Goal: Task Accomplishment & Management: Use online tool/utility

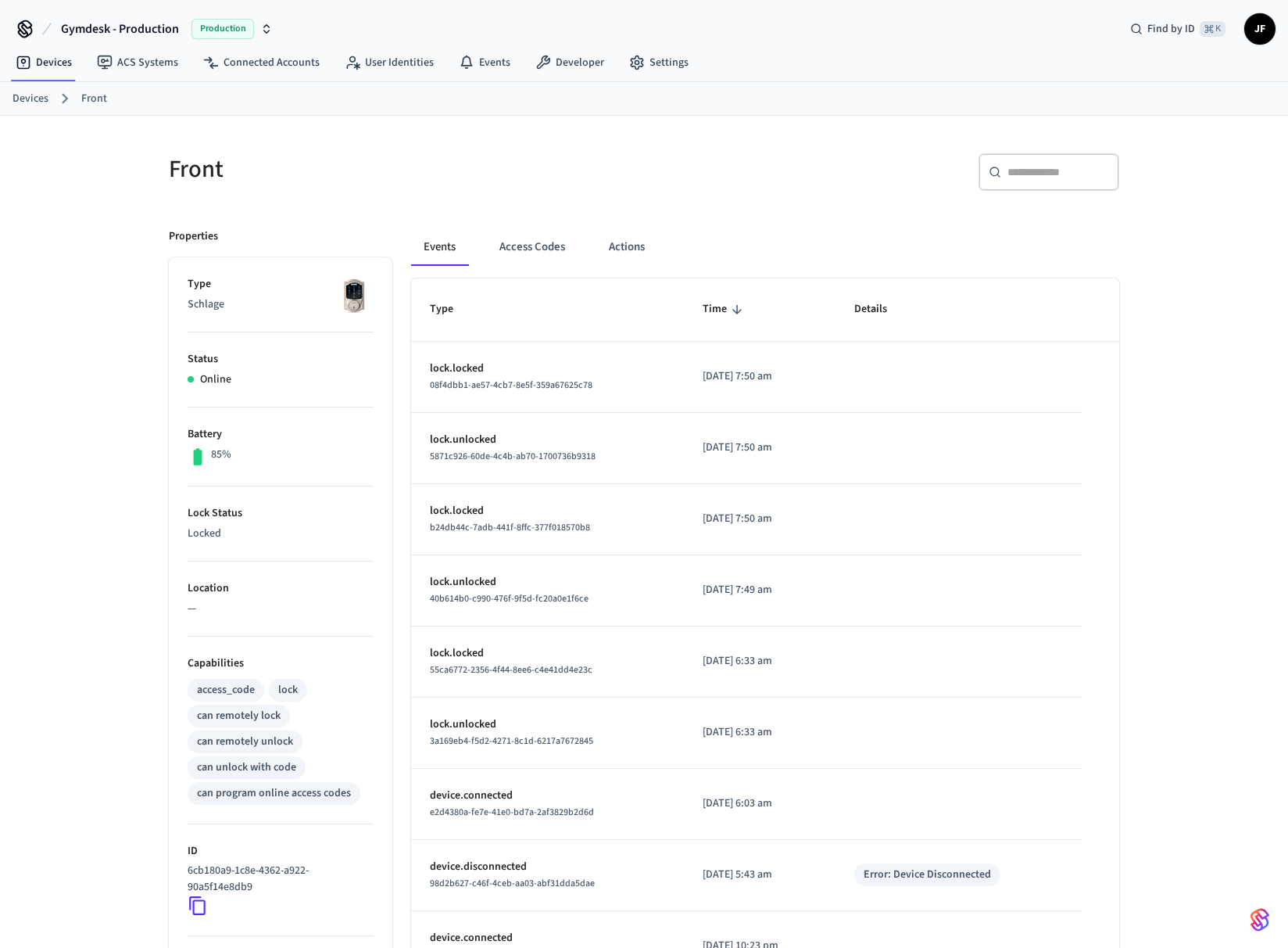
click at [834, 173] on div "​ ​" at bounding box center [886, 178] width 466 height 50
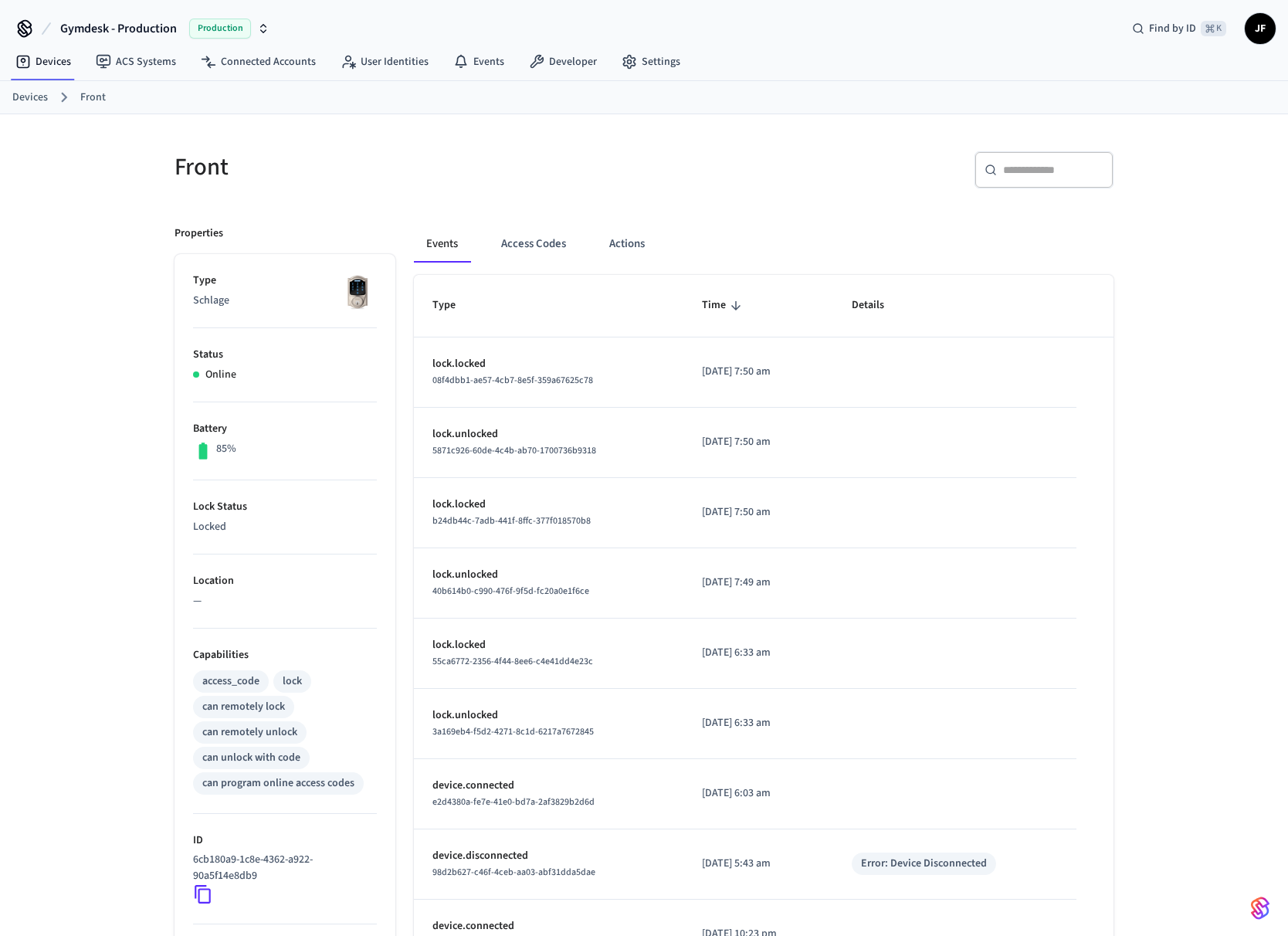
click at [315, 133] on div "Front" at bounding box center [395, 166] width 479 height 68
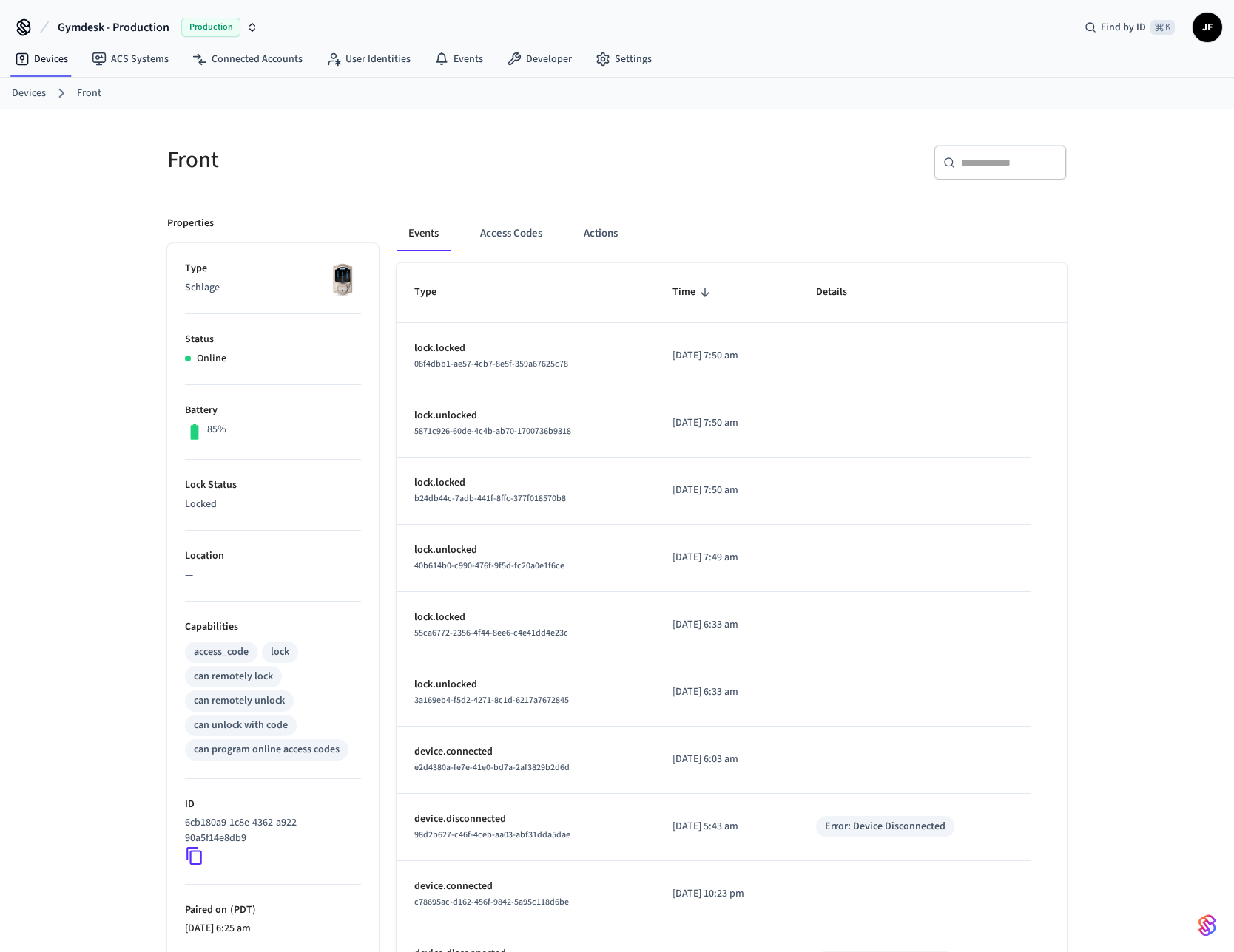
click at [98, 543] on div "Front ​ ​ Properties Type Schlage Status Online Battery 85% Lock Status Locked …" at bounding box center [617, 603] width 1234 height 987
drag, startPoint x: 244, startPoint y: 114, endPoint x: 221, endPoint y: 103, distance: 25.5
click at [221, 103] on div "Gymdesk - Production Production Find by ID ⌘ K JF Devices ACS Systems Connected…" at bounding box center [617, 548] width 1234 height 1097
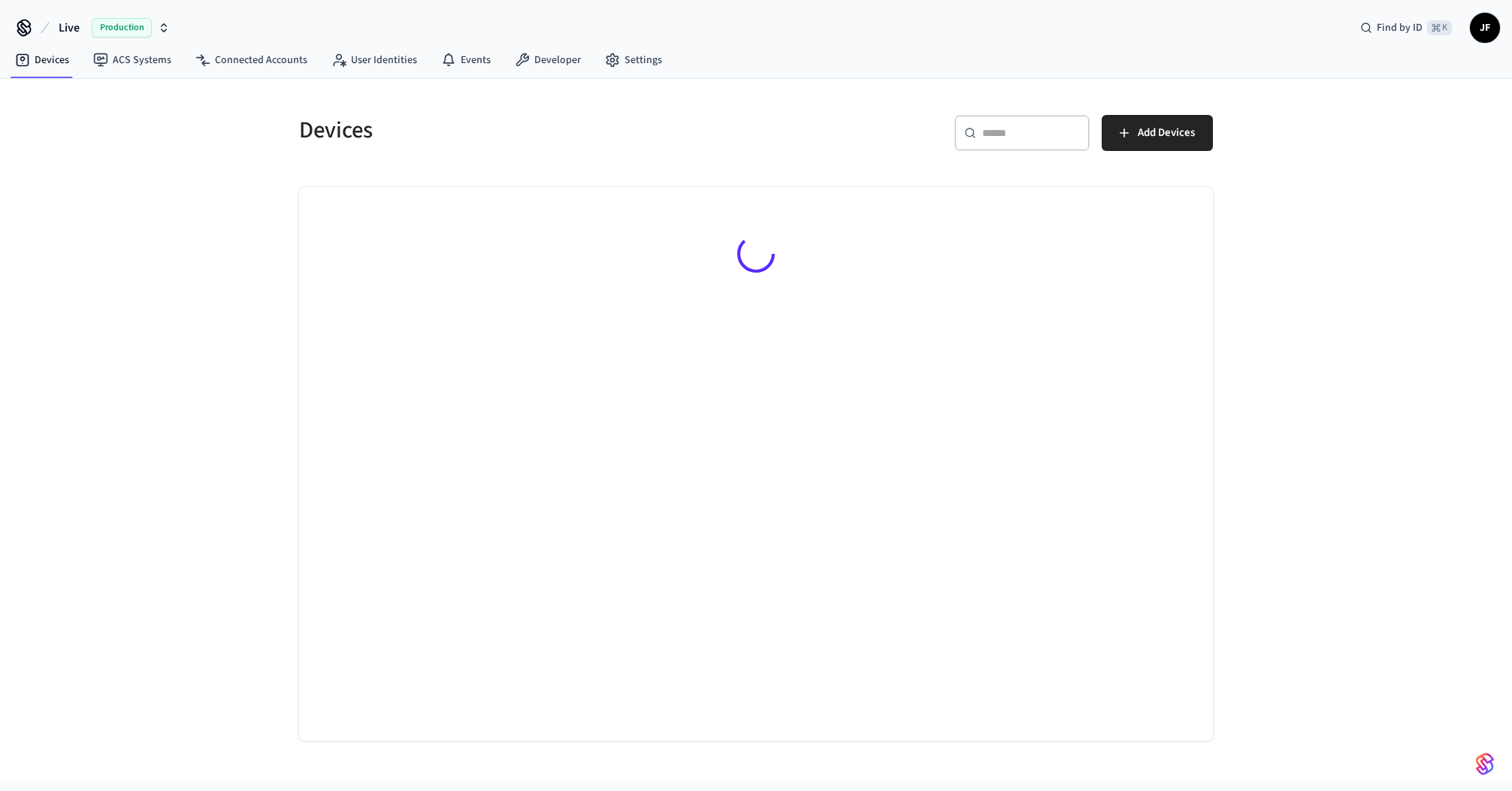
click at [58, 27] on button "Live Production" at bounding box center [114, 27] width 121 height 32
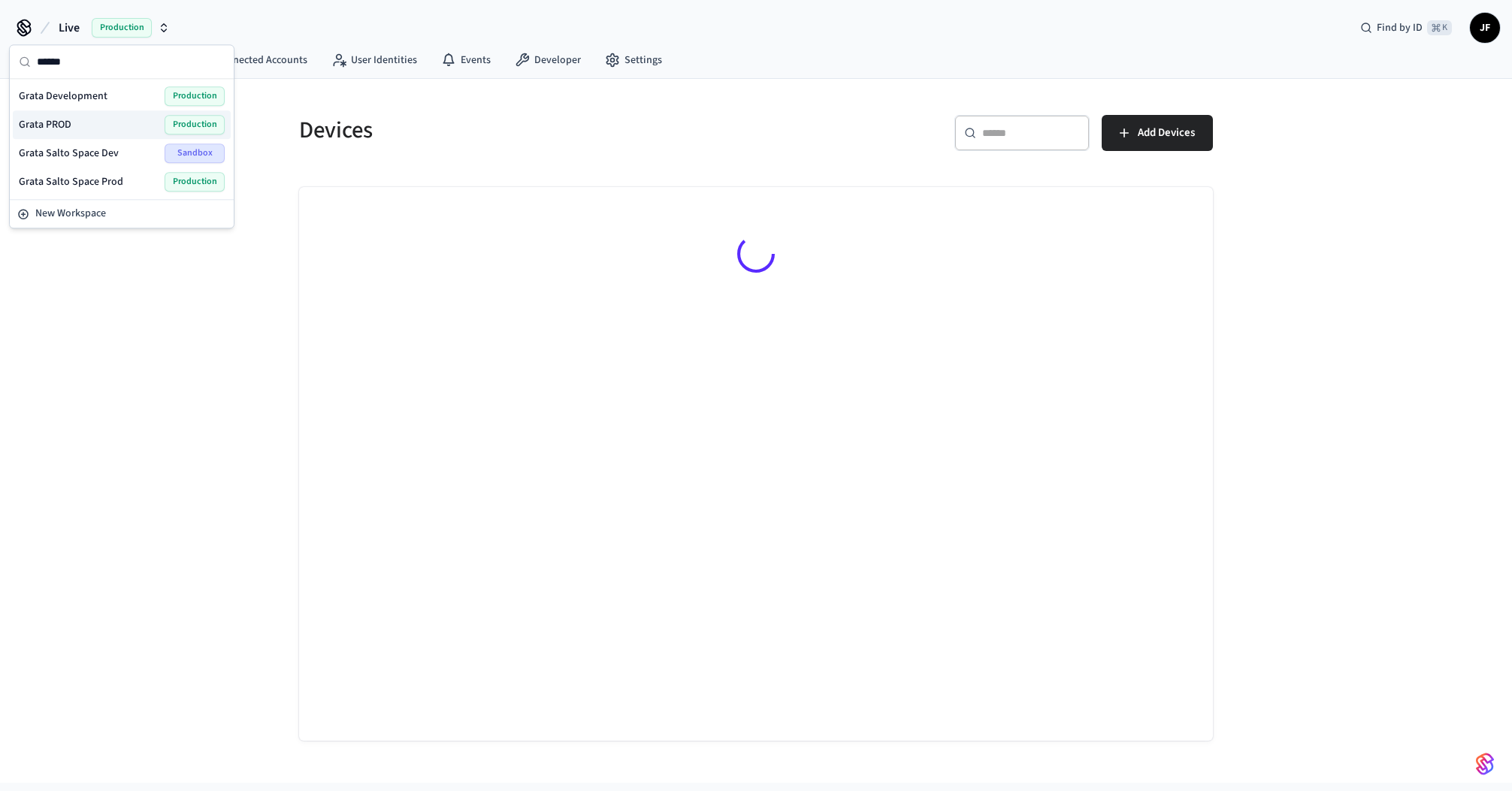
type input "*****"
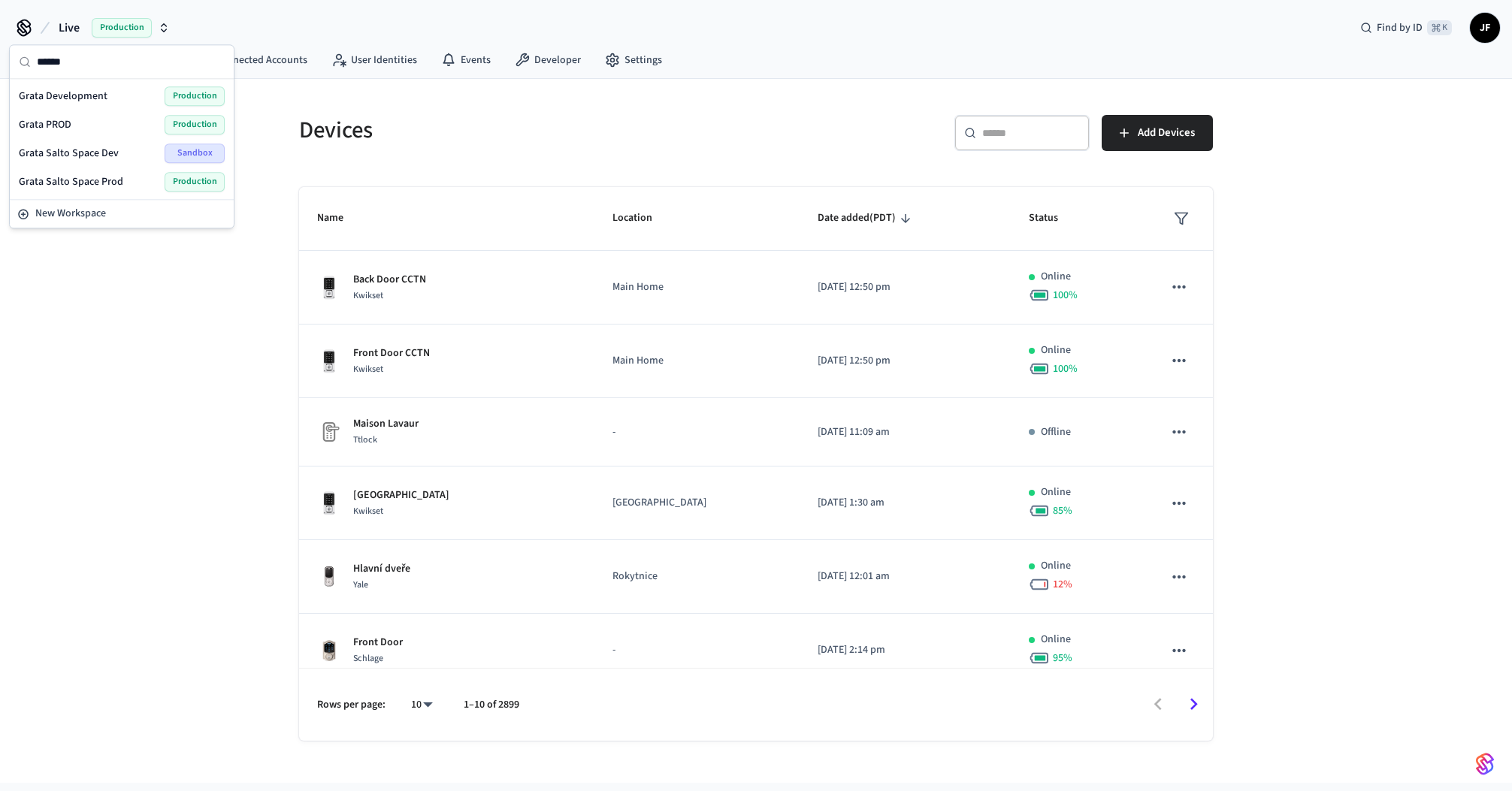
click at [73, 117] on div "Grata PROD Production" at bounding box center [121, 125] width 206 height 20
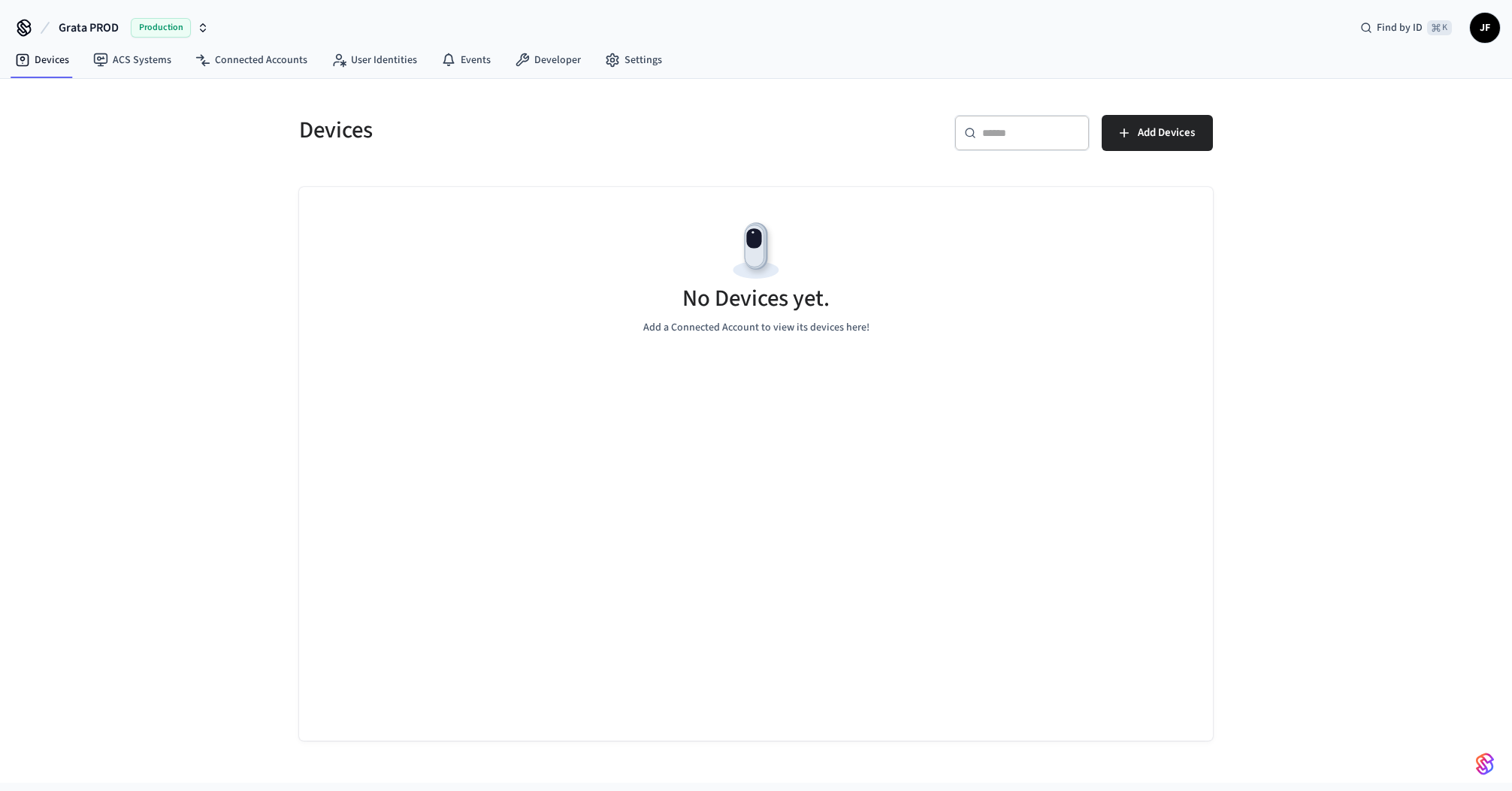
click at [1078, 31] on div "Grata PROD Production Find by ID ⌘ K JF" at bounding box center [756, 21] width 1512 height 44
click at [141, 66] on link "ACS Systems" at bounding box center [132, 61] width 103 height 27
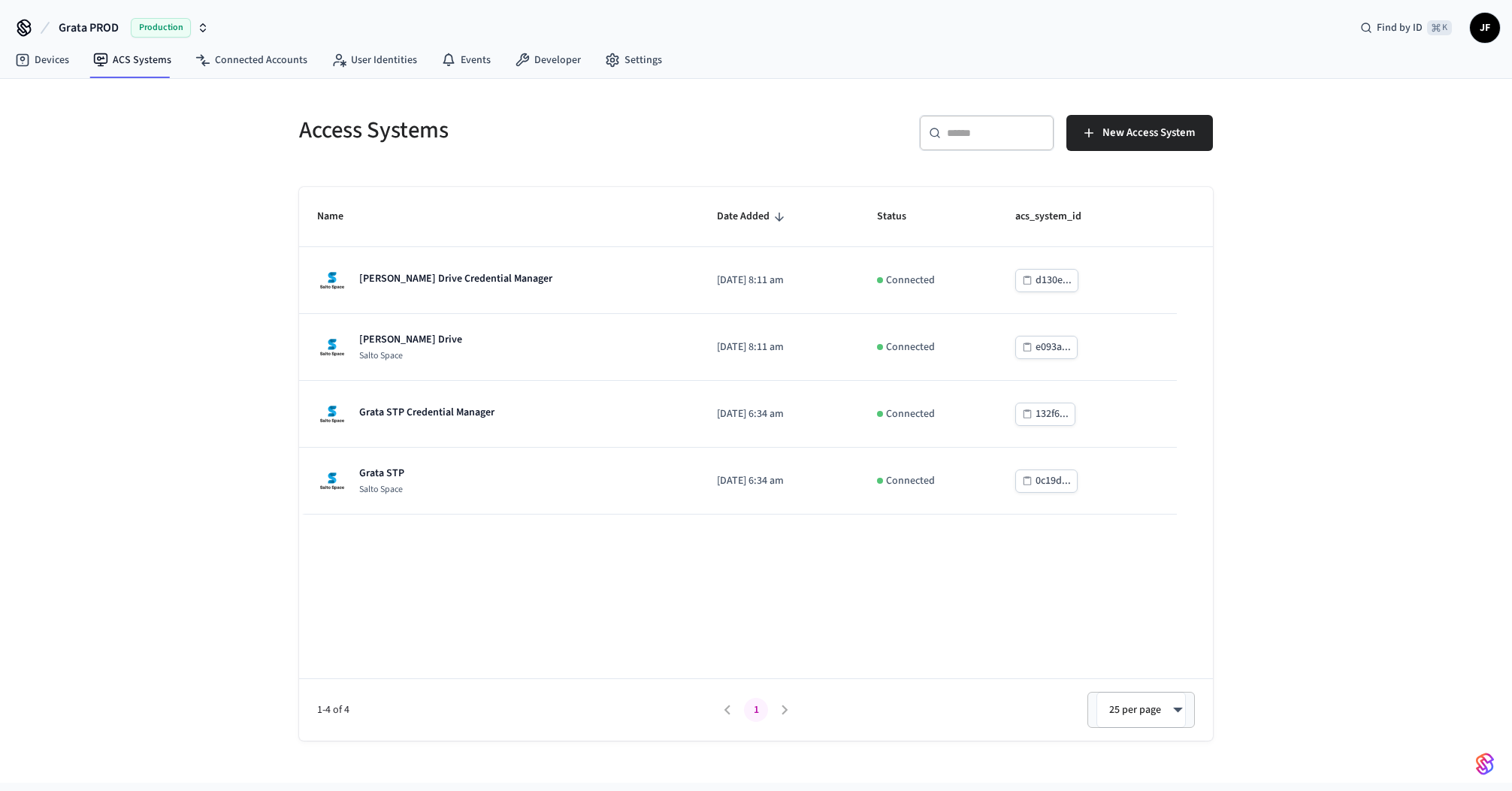
click at [212, 230] on div "Access Systems ​ ​ New Access System Name Date Added Status acs_system_id Grata…" at bounding box center [756, 431] width 1512 height 704
click at [787, 137] on div "​ ​ New Access System" at bounding box center [989, 139] width 448 height 48
